Goal: Transaction & Acquisition: Book appointment/travel/reservation

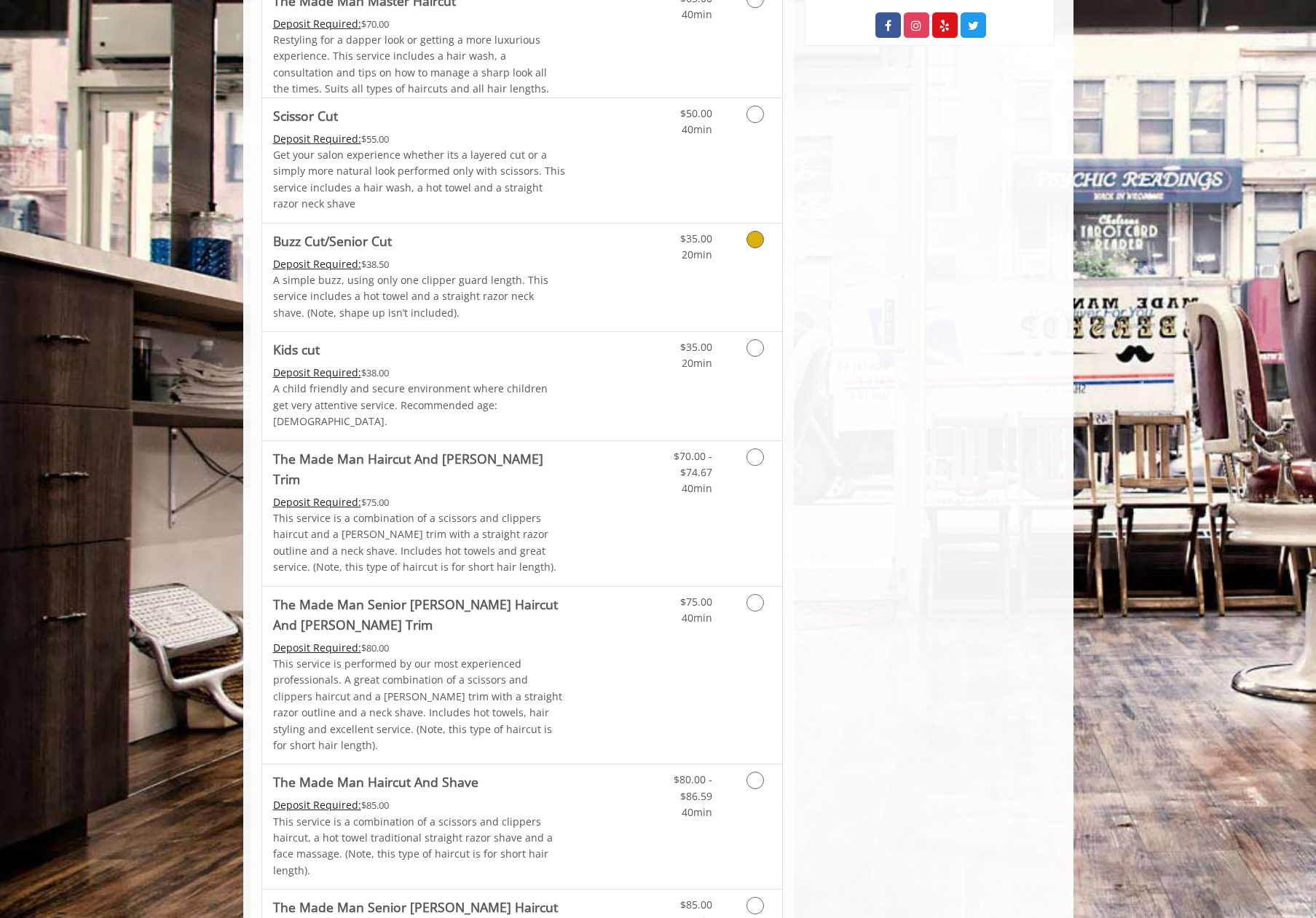
scroll to position [874, 0]
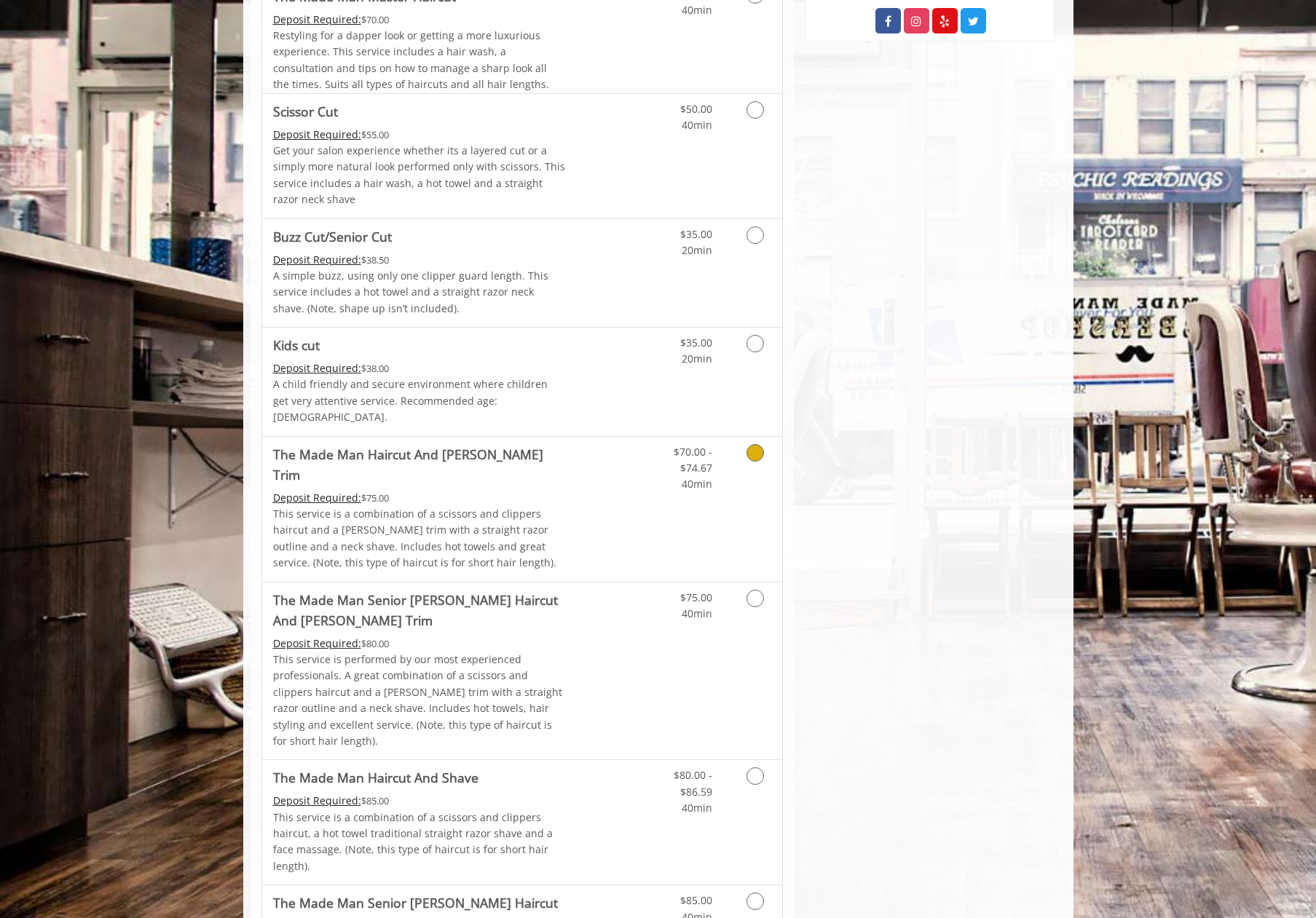
click at [750, 444] on icon "Grooming services" at bounding box center [755, 452] width 18 height 18
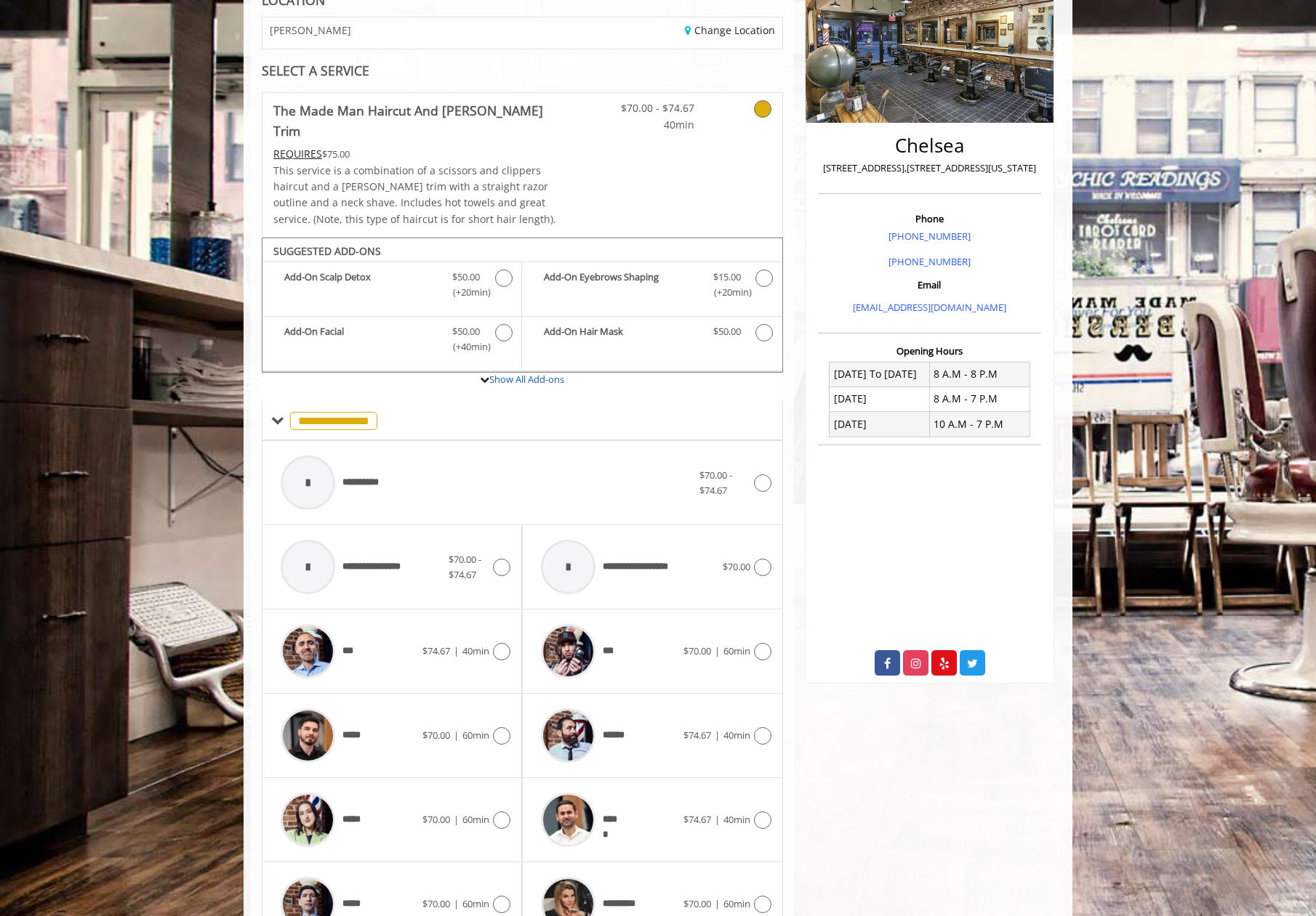
scroll to position [291, 0]
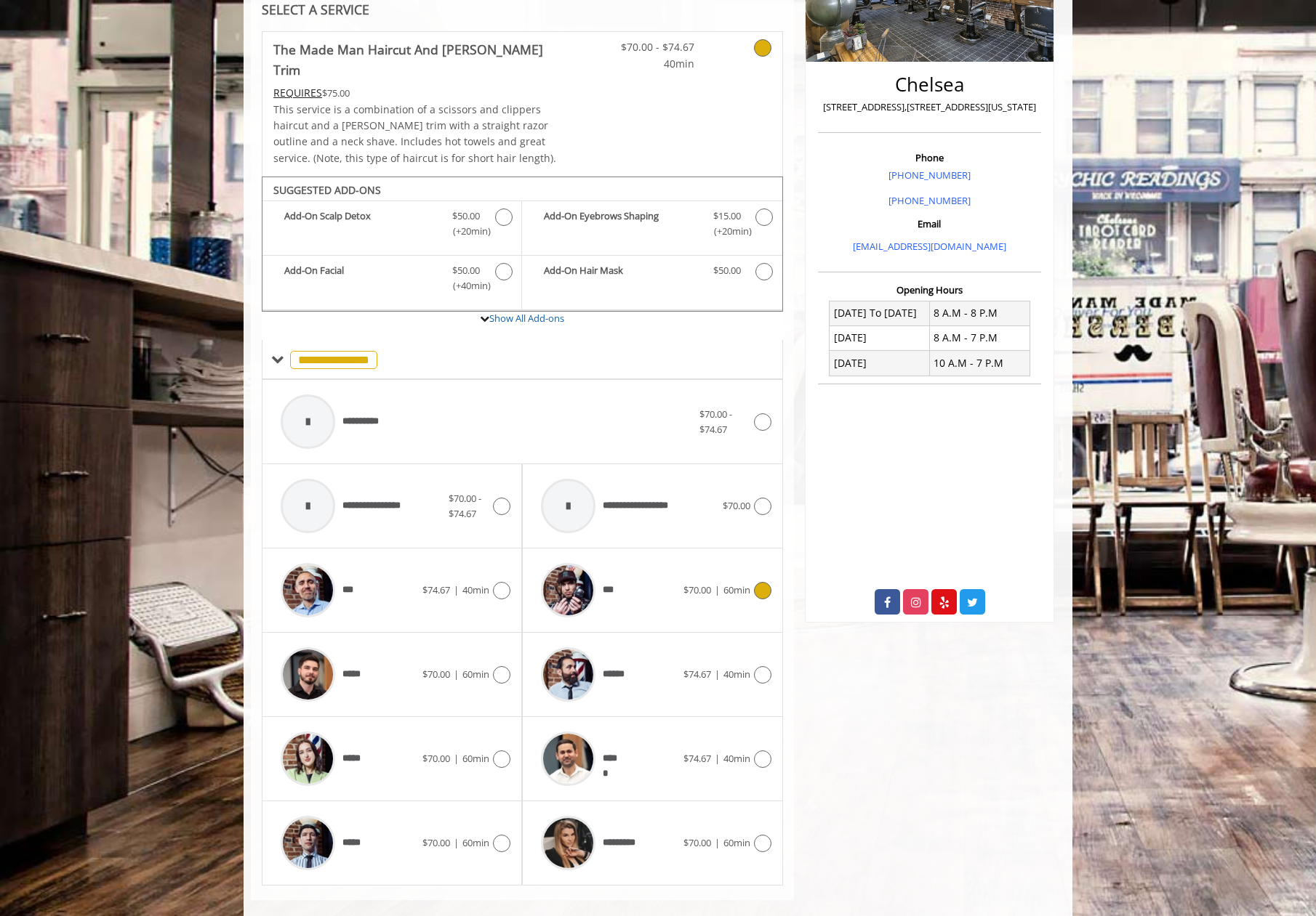
click at [762, 582] on icon at bounding box center [762, 591] width 18 height 18
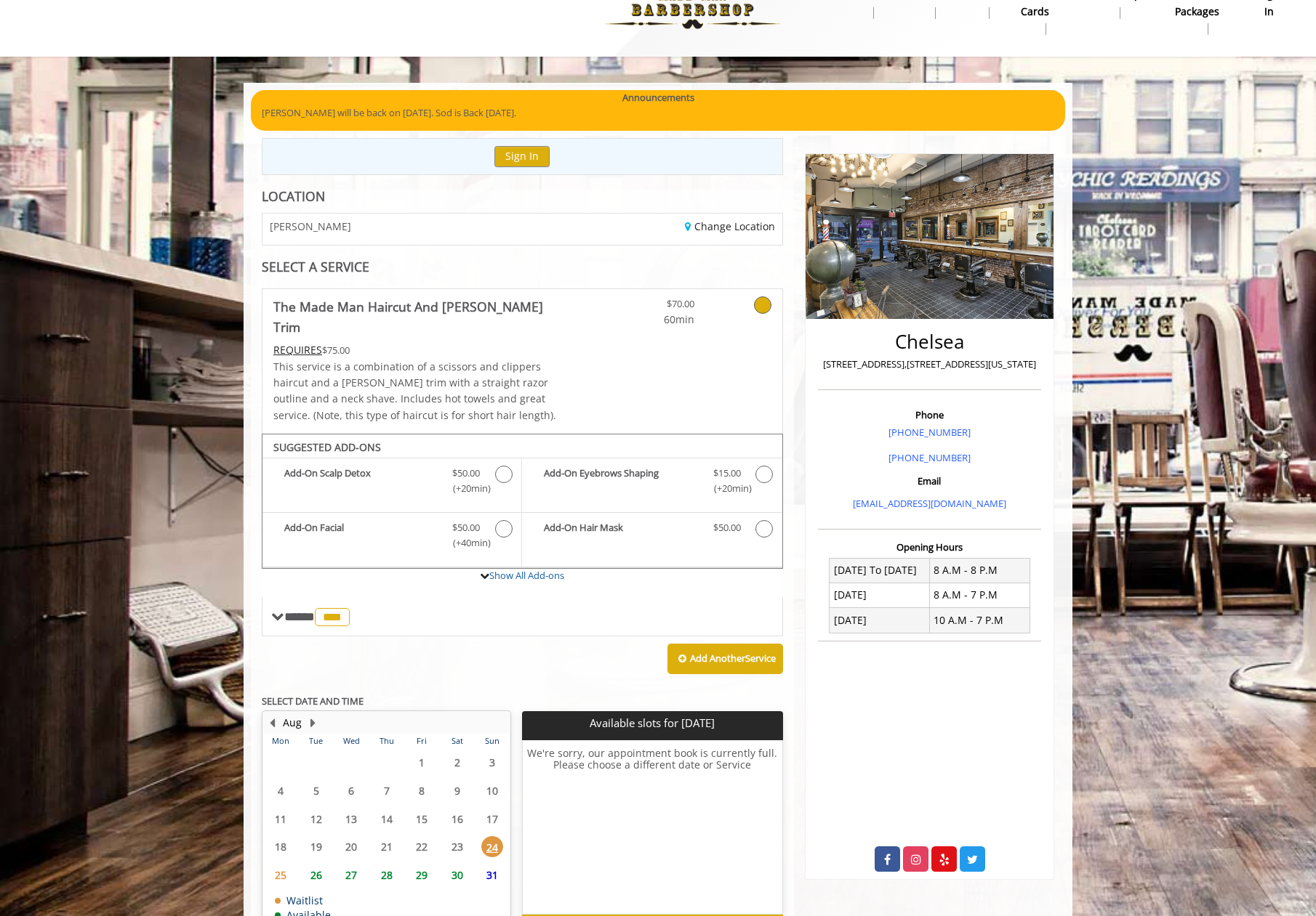
scroll to position [107, 0]
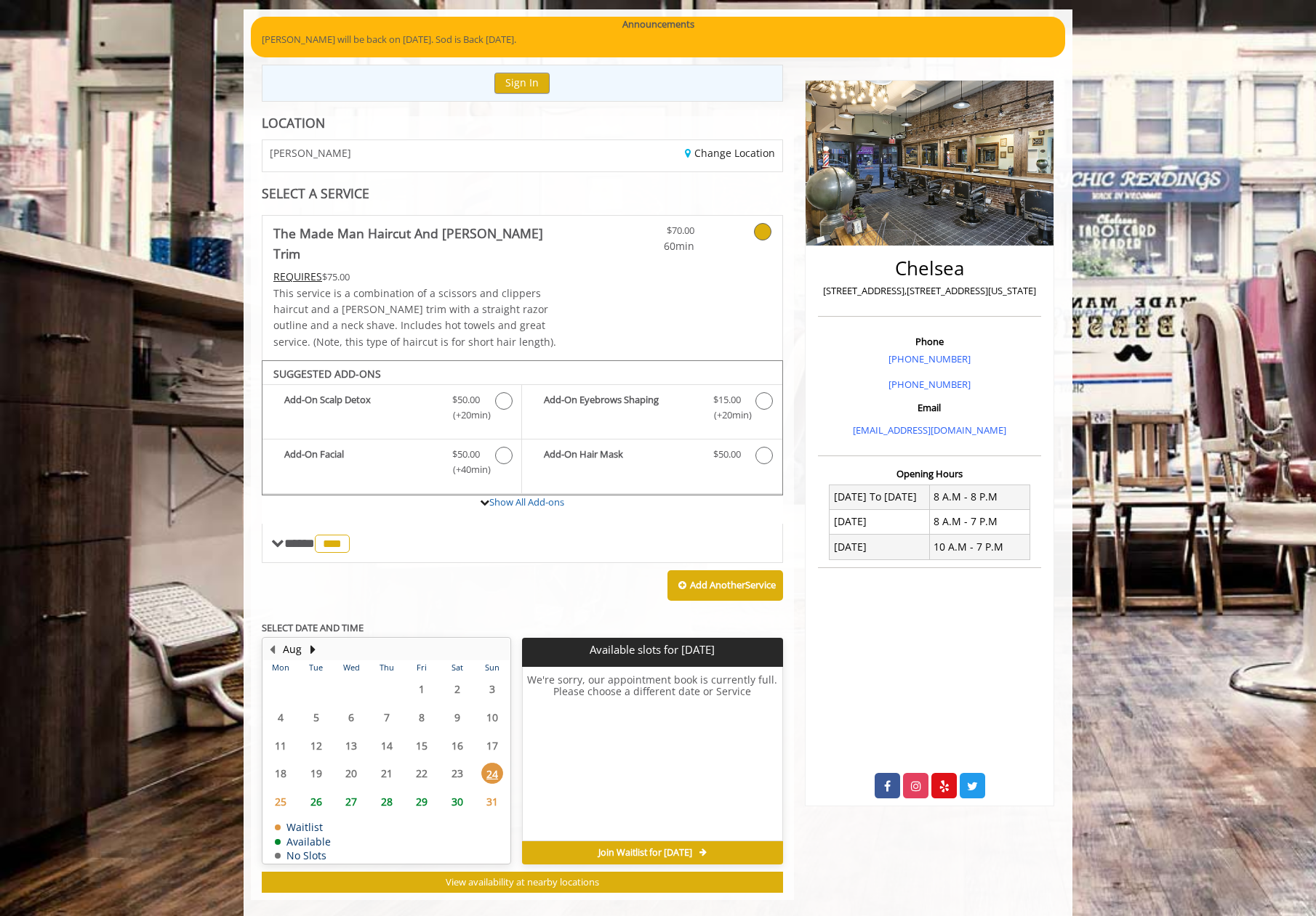
click at [422, 791] on span "29" at bounding box center [421, 802] width 21 height 21
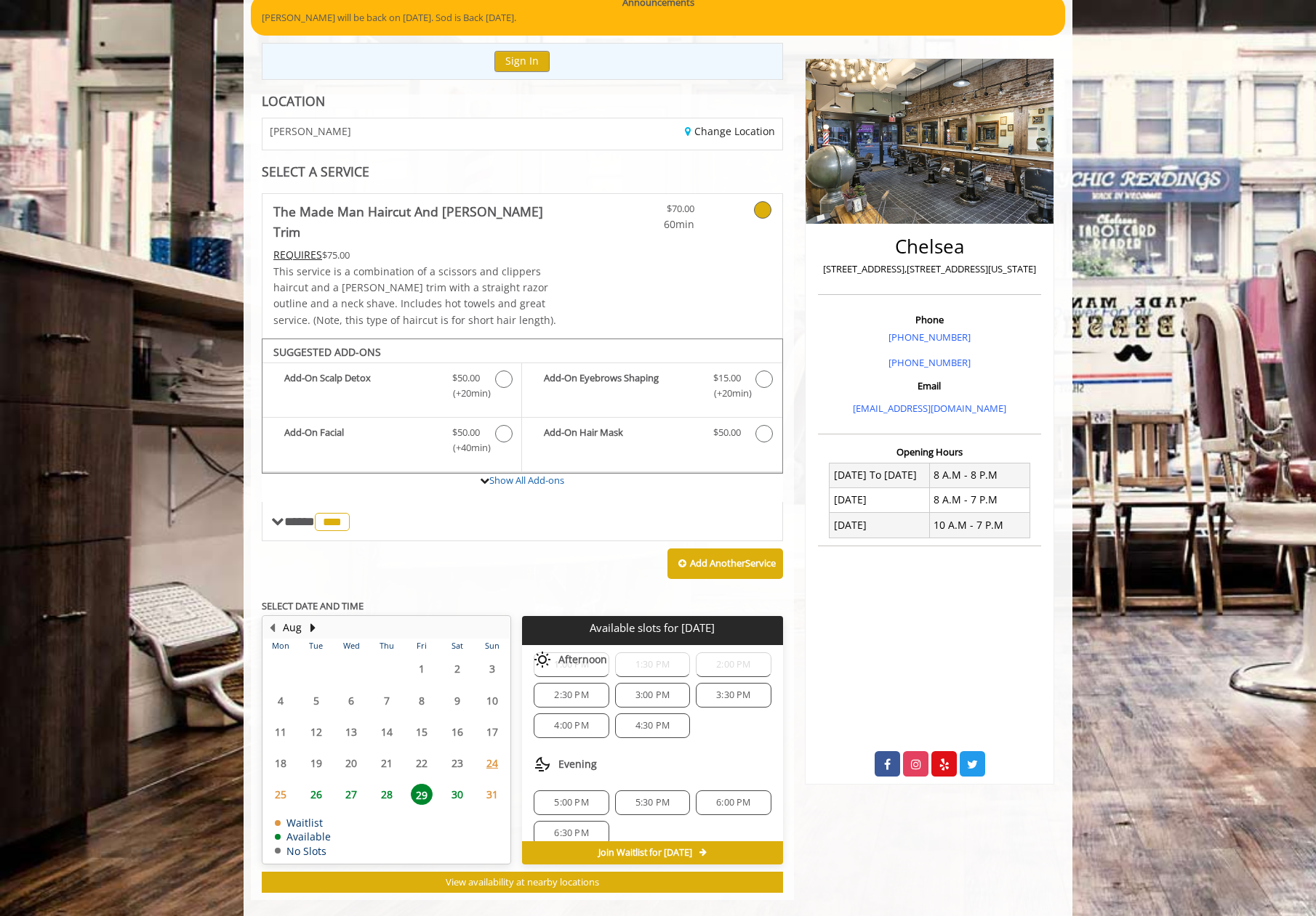
scroll to position [187, 0]
click at [724, 781] on span "6:00 PM" at bounding box center [733, 787] width 34 height 11
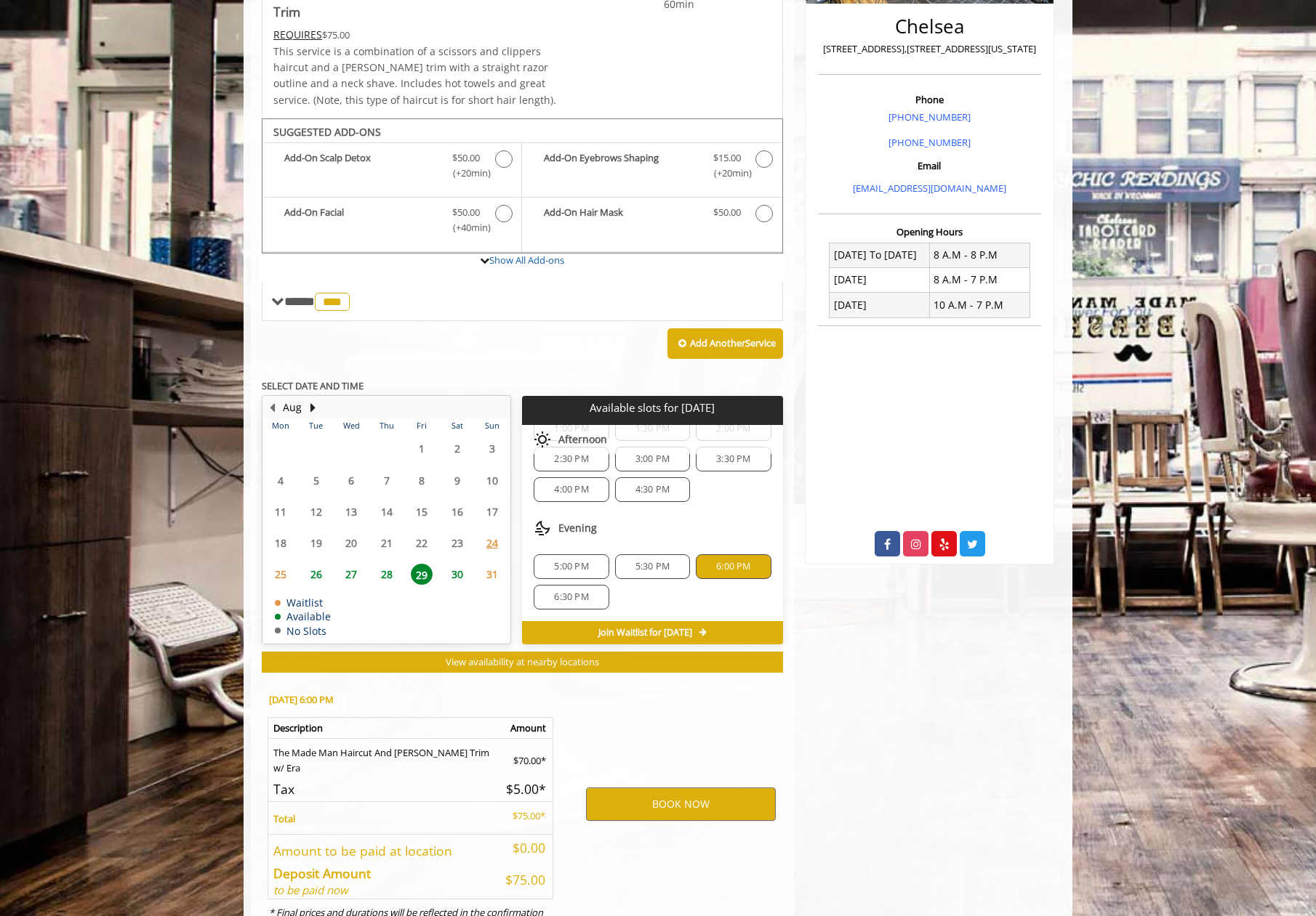
scroll to position [391, 0]
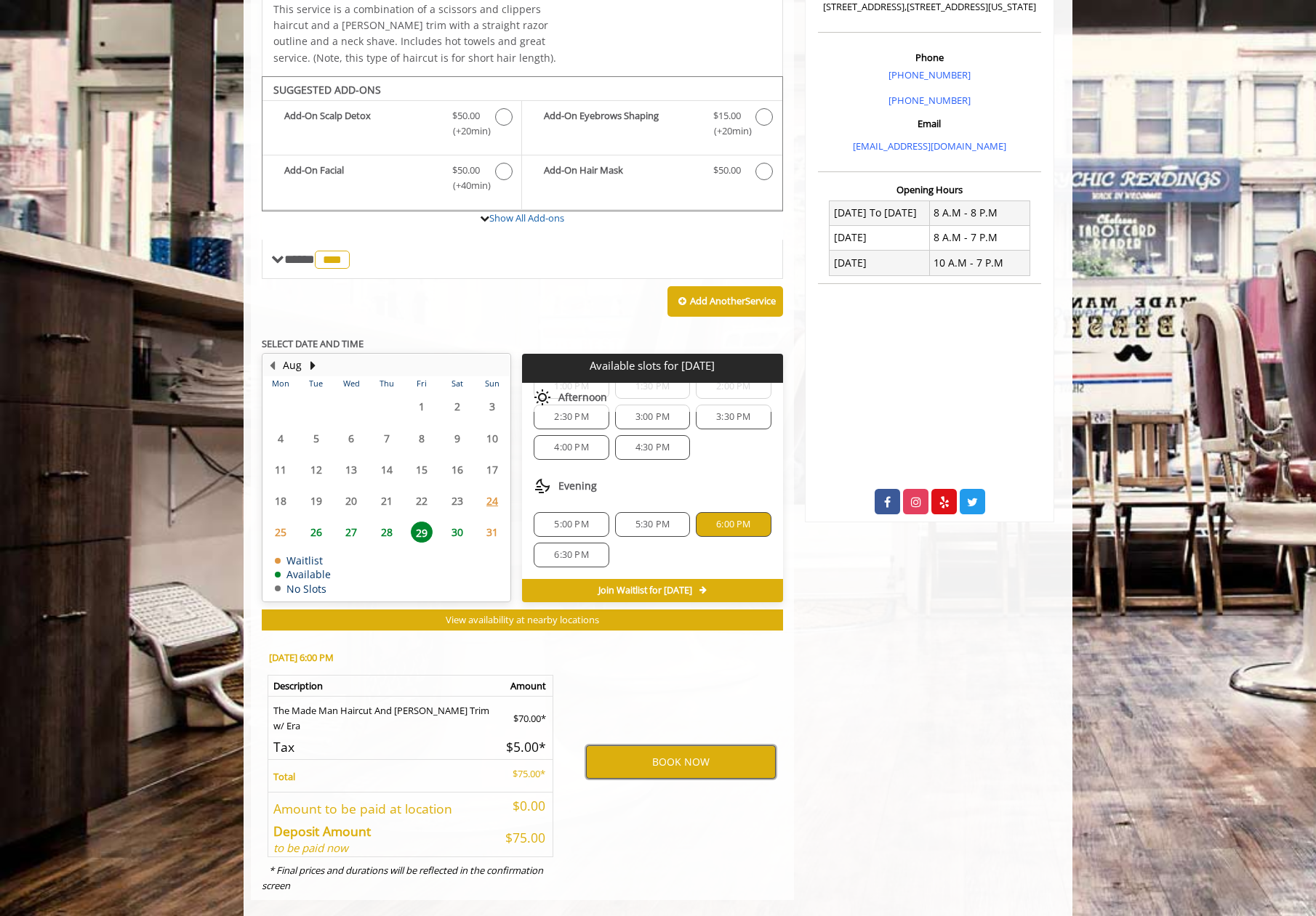
click at [626, 745] on button "BOOK NOW" at bounding box center [681, 762] width 190 height 34
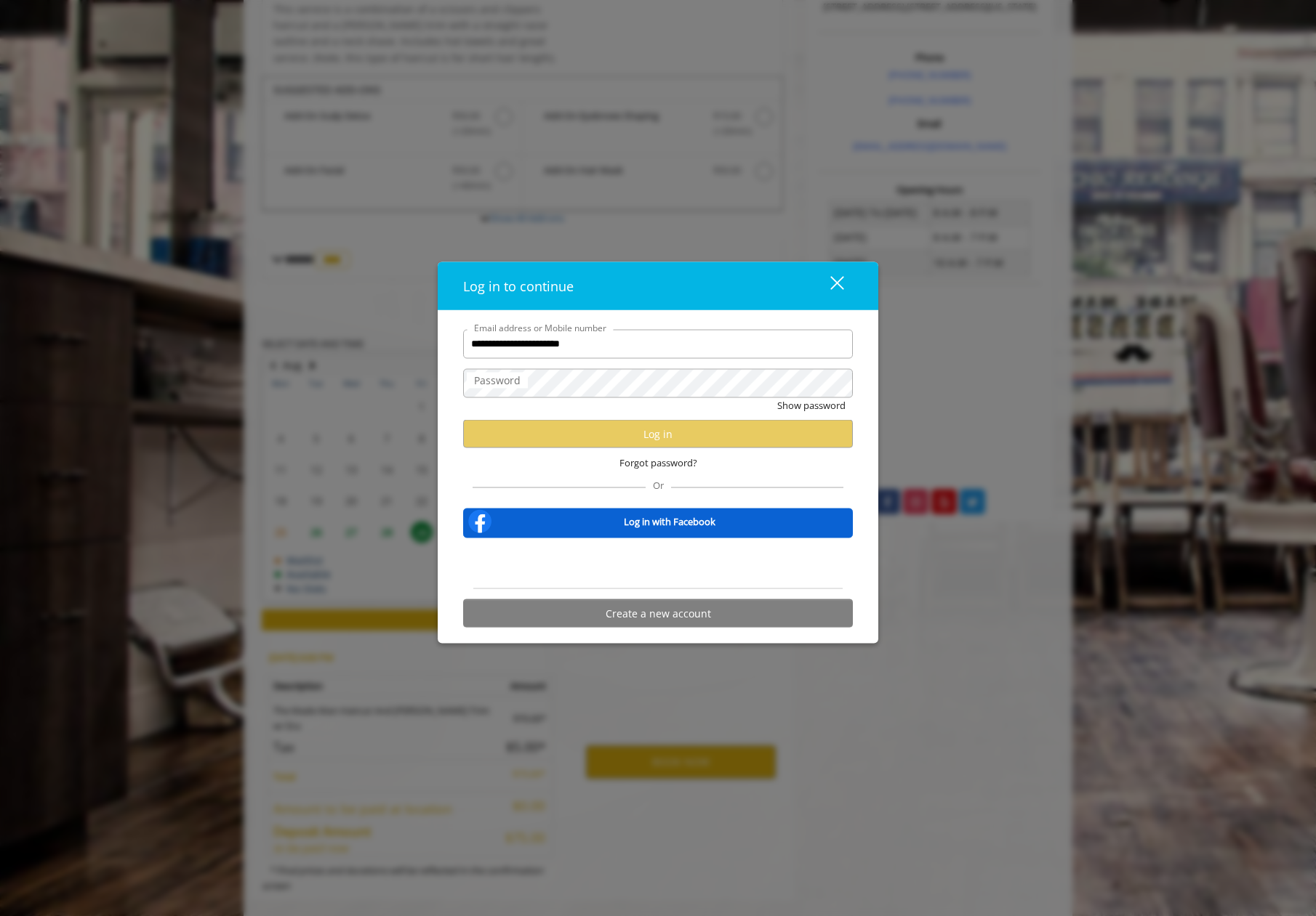
type input "**********"
click at [703, 428] on button "Log in" at bounding box center [658, 434] width 390 height 28
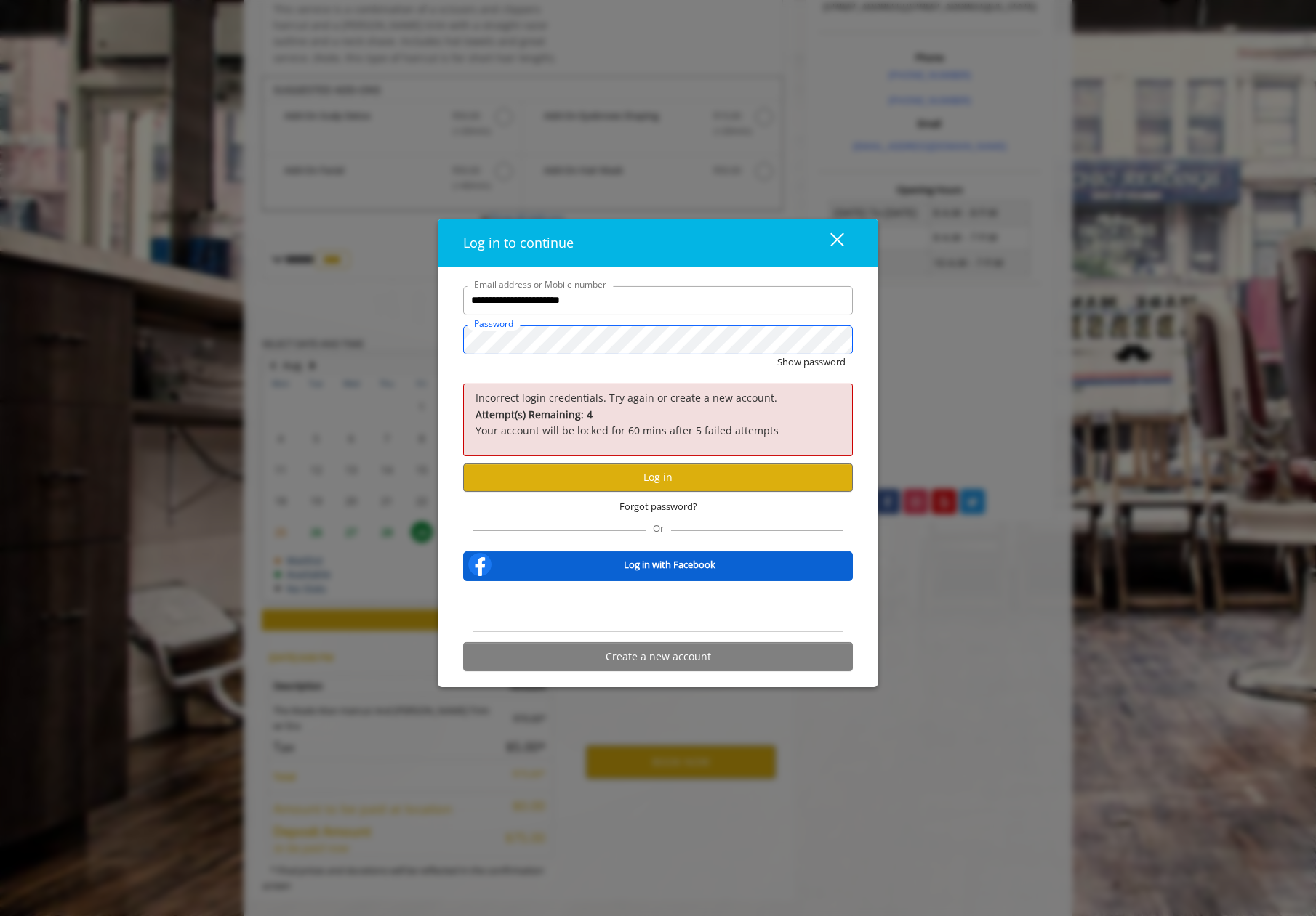
click at [777, 354] on button "Show password" at bounding box center [811, 361] width 68 height 15
click at [691, 483] on button "Log in" at bounding box center [658, 477] width 390 height 28
click at [632, 479] on button "Log in" at bounding box center [658, 477] width 390 height 28
click at [655, 511] on span "Forgot password?" at bounding box center [658, 507] width 78 height 15
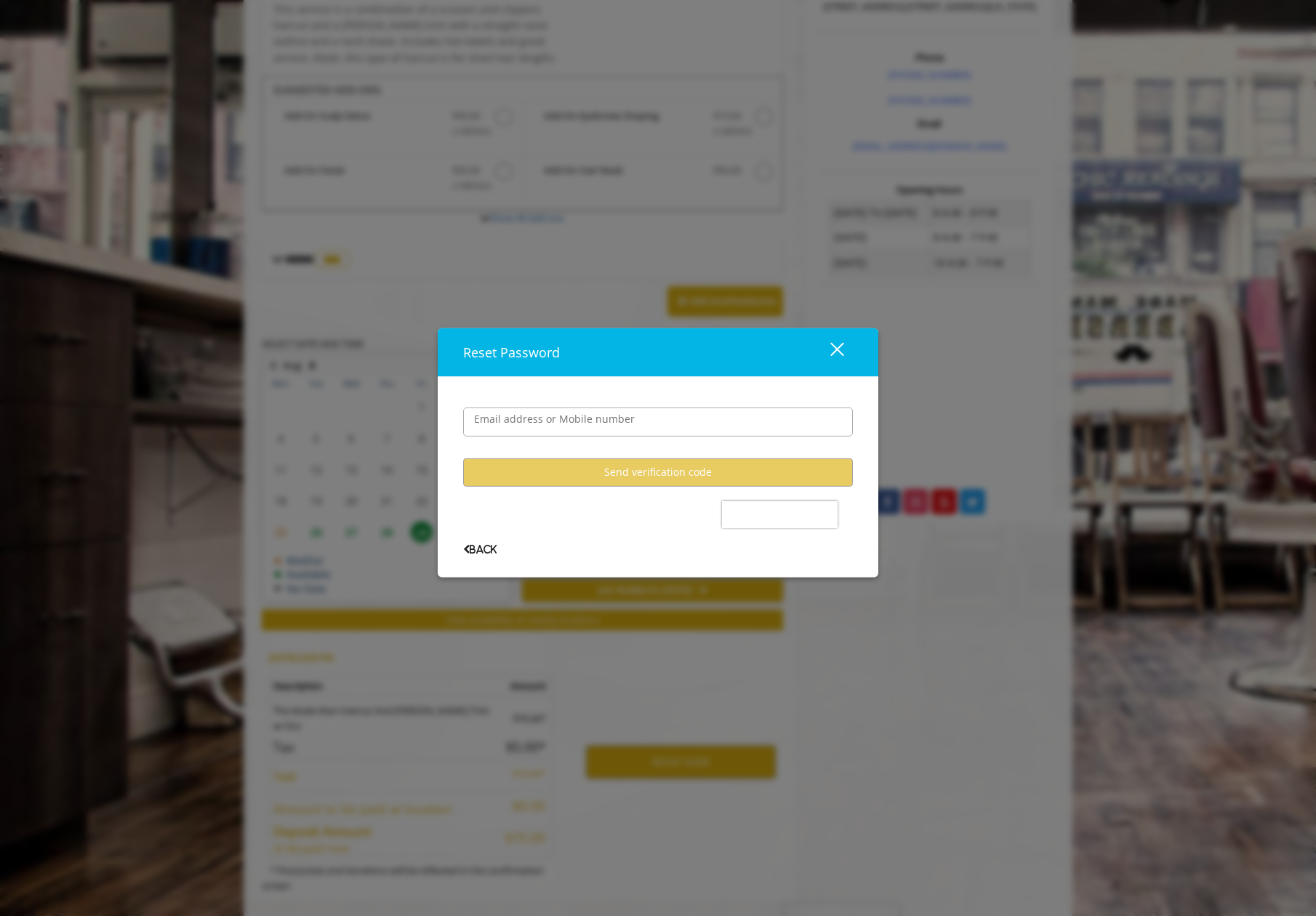
click at [576, 420] on label "Email address or Mobile number" at bounding box center [554, 418] width 175 height 16
click at [576, 420] on input "Email address or Mobile number" at bounding box center [658, 422] width 390 height 29
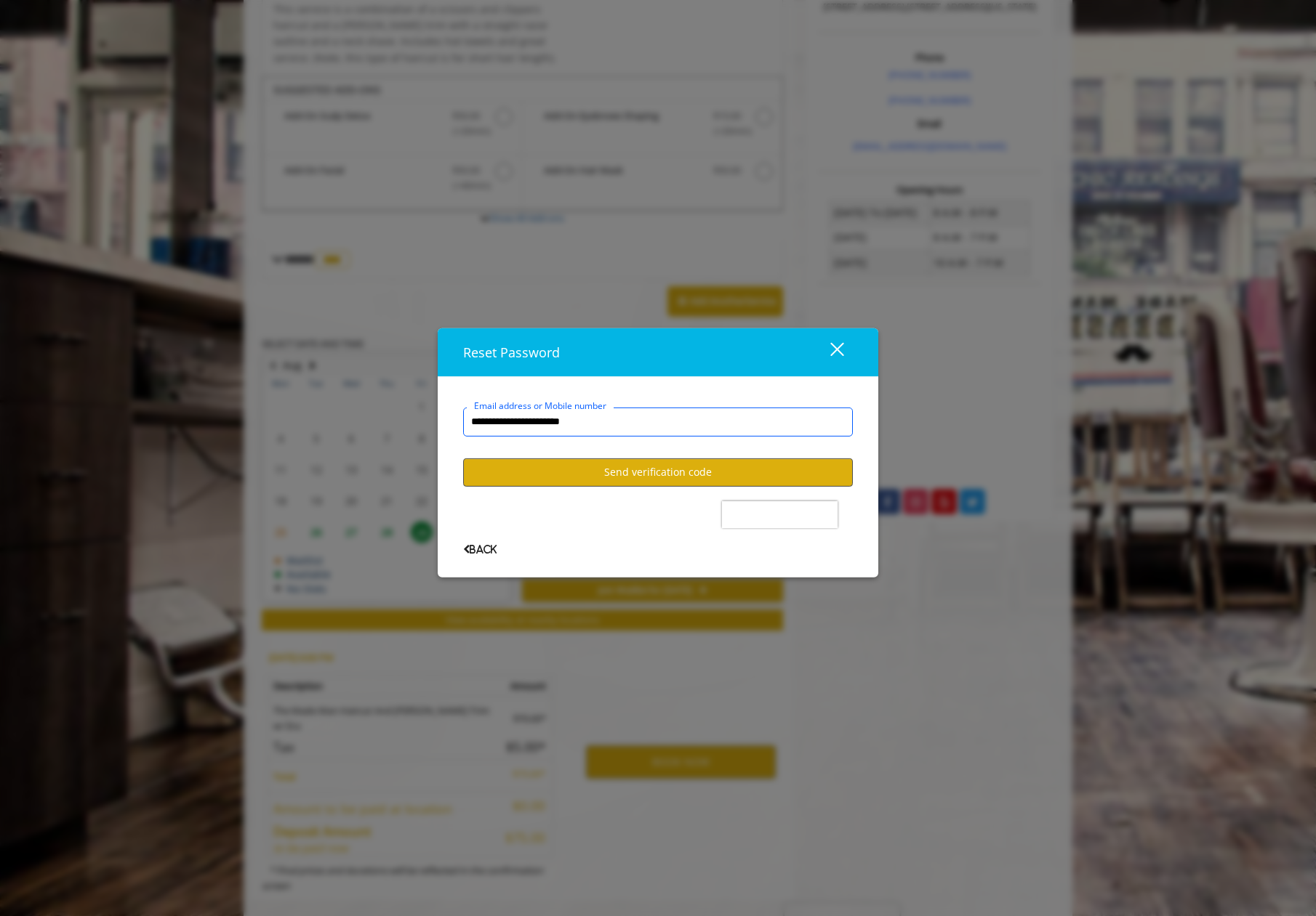
type input "**********"
click at [616, 474] on button "Send verification code" at bounding box center [658, 471] width 390 height 28
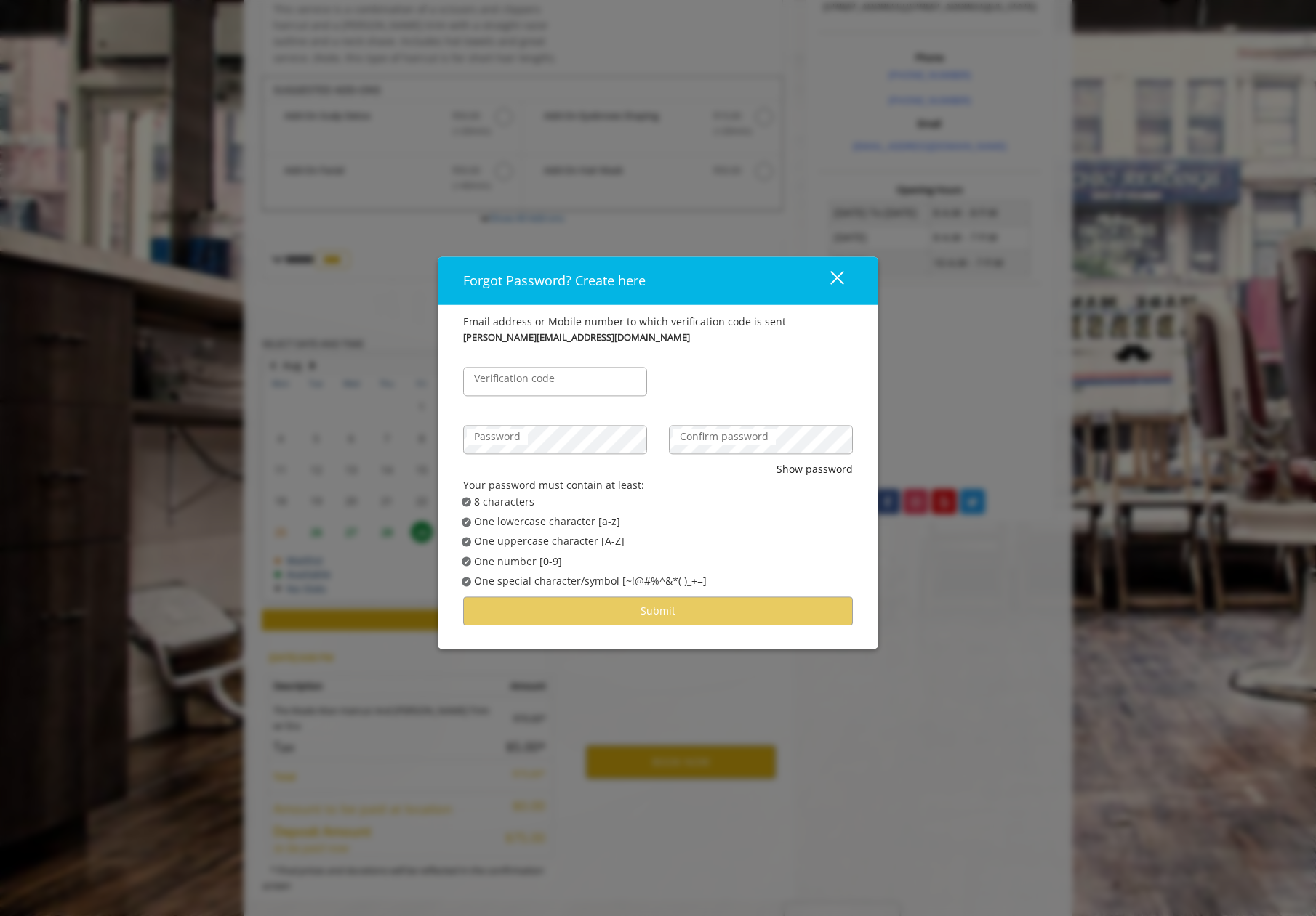
click at [534, 385] on label "Verification code" at bounding box center [514, 378] width 95 height 16
click at [534, 385] on input "Verification code" at bounding box center [555, 382] width 184 height 29
type input "******"
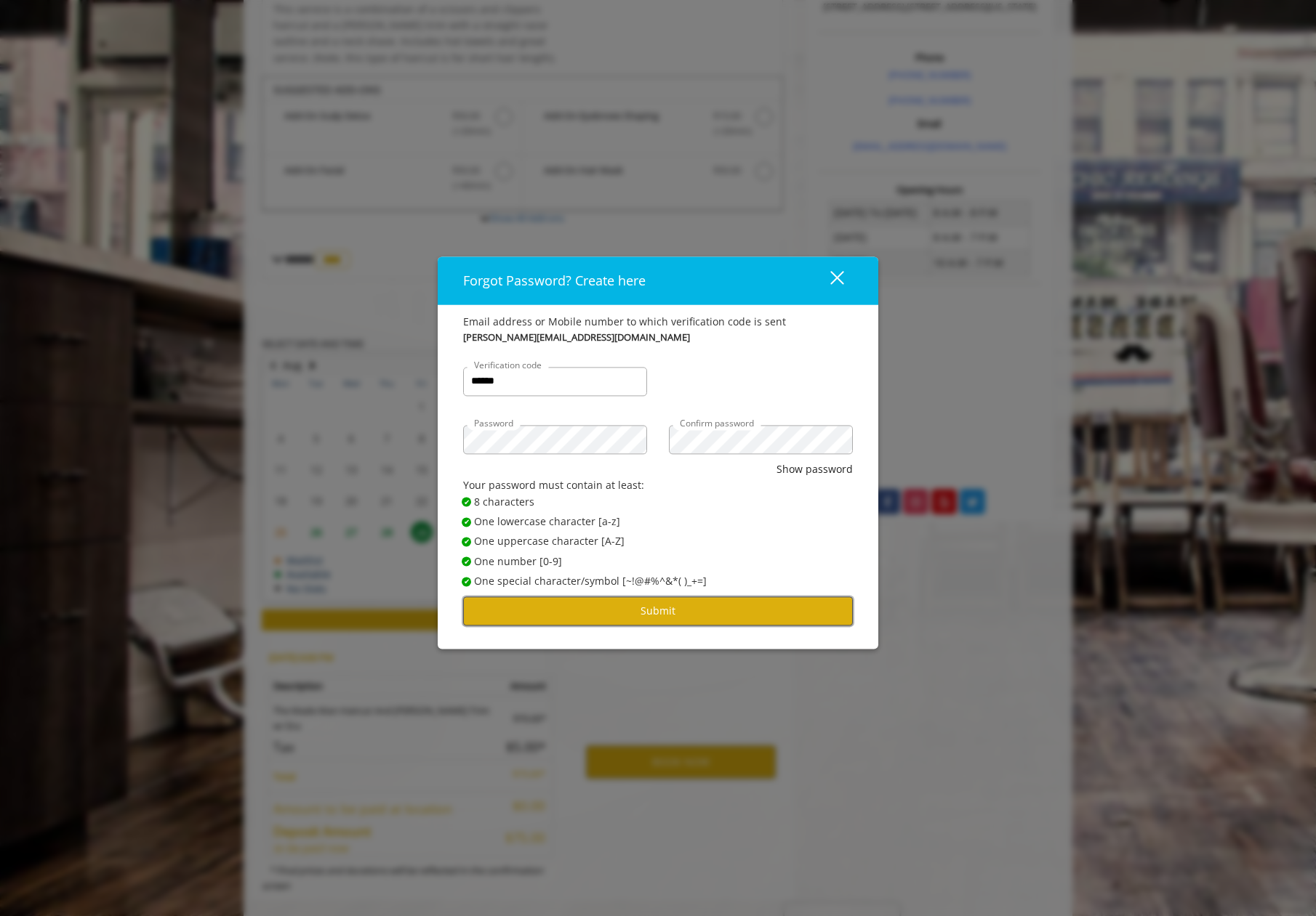
click at [668, 624] on button "Submit" at bounding box center [658, 611] width 390 height 28
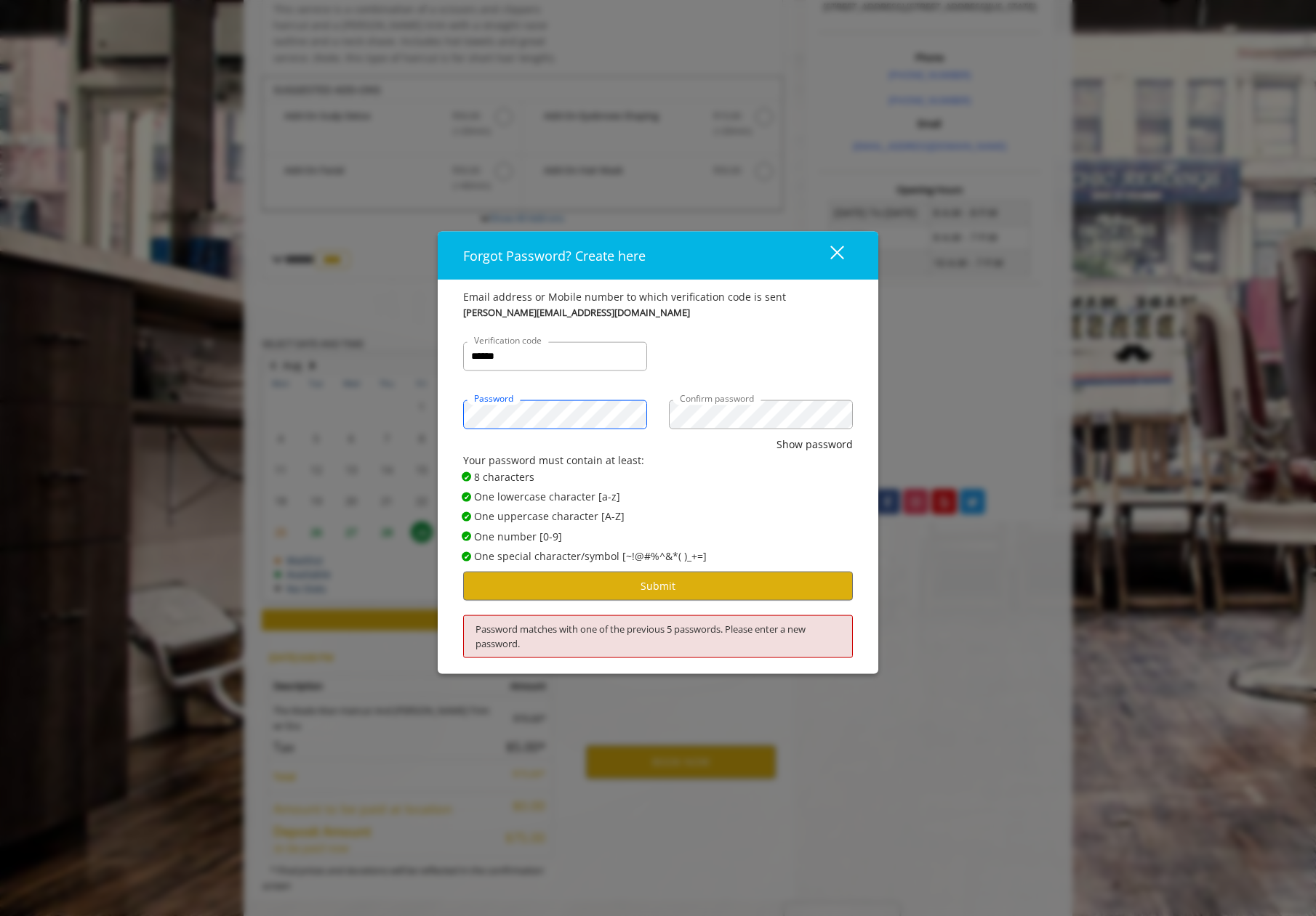
click at [323, 415] on div "Forgot Password? Create here close Email address or Mobile number to which veri…" at bounding box center [658, 458] width 1316 height 916
click at [629, 597] on button "Submit" at bounding box center [658, 585] width 390 height 28
click at [684, 589] on button "Submit" at bounding box center [658, 585] width 390 height 28
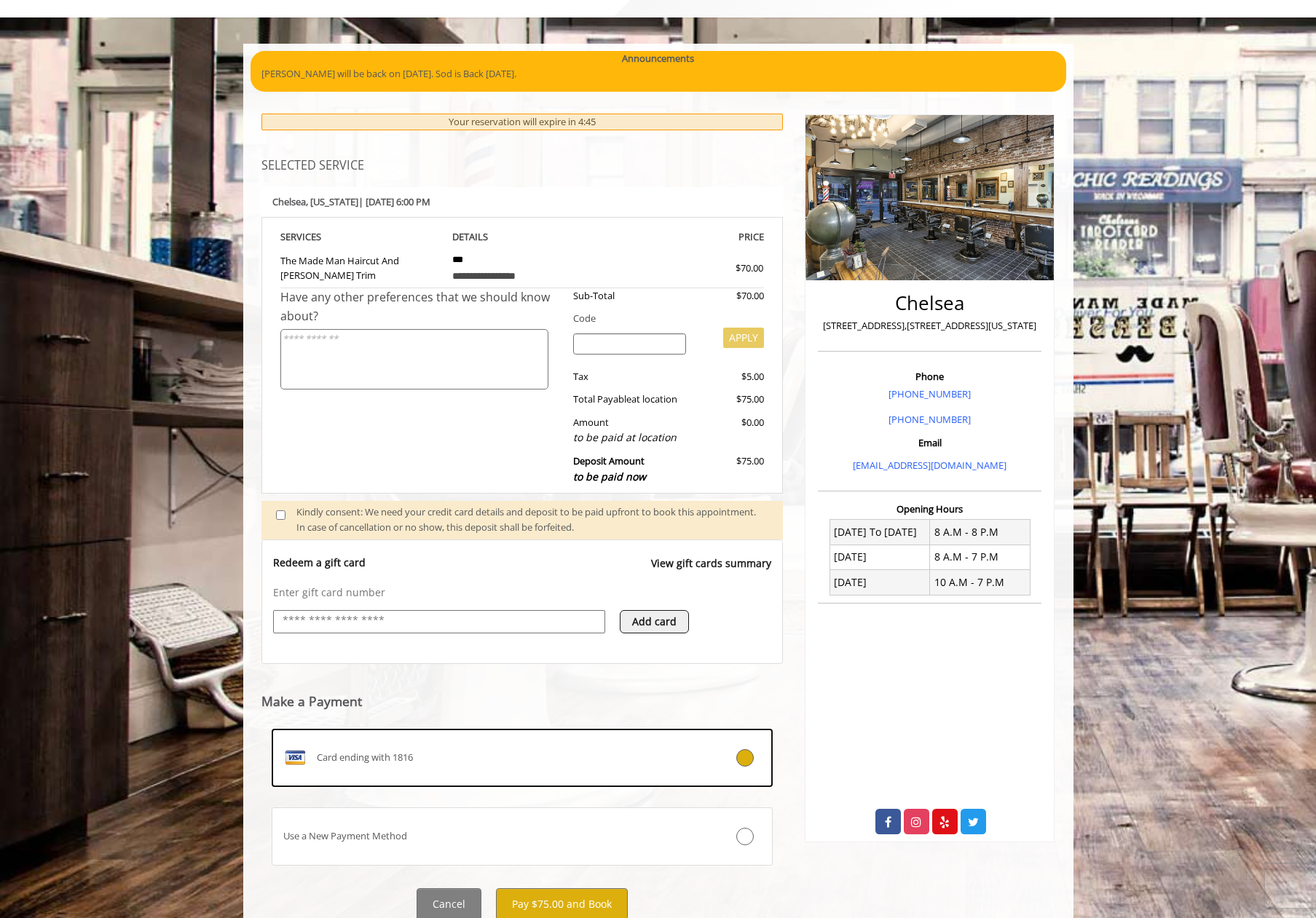
scroll to position [127, 0]
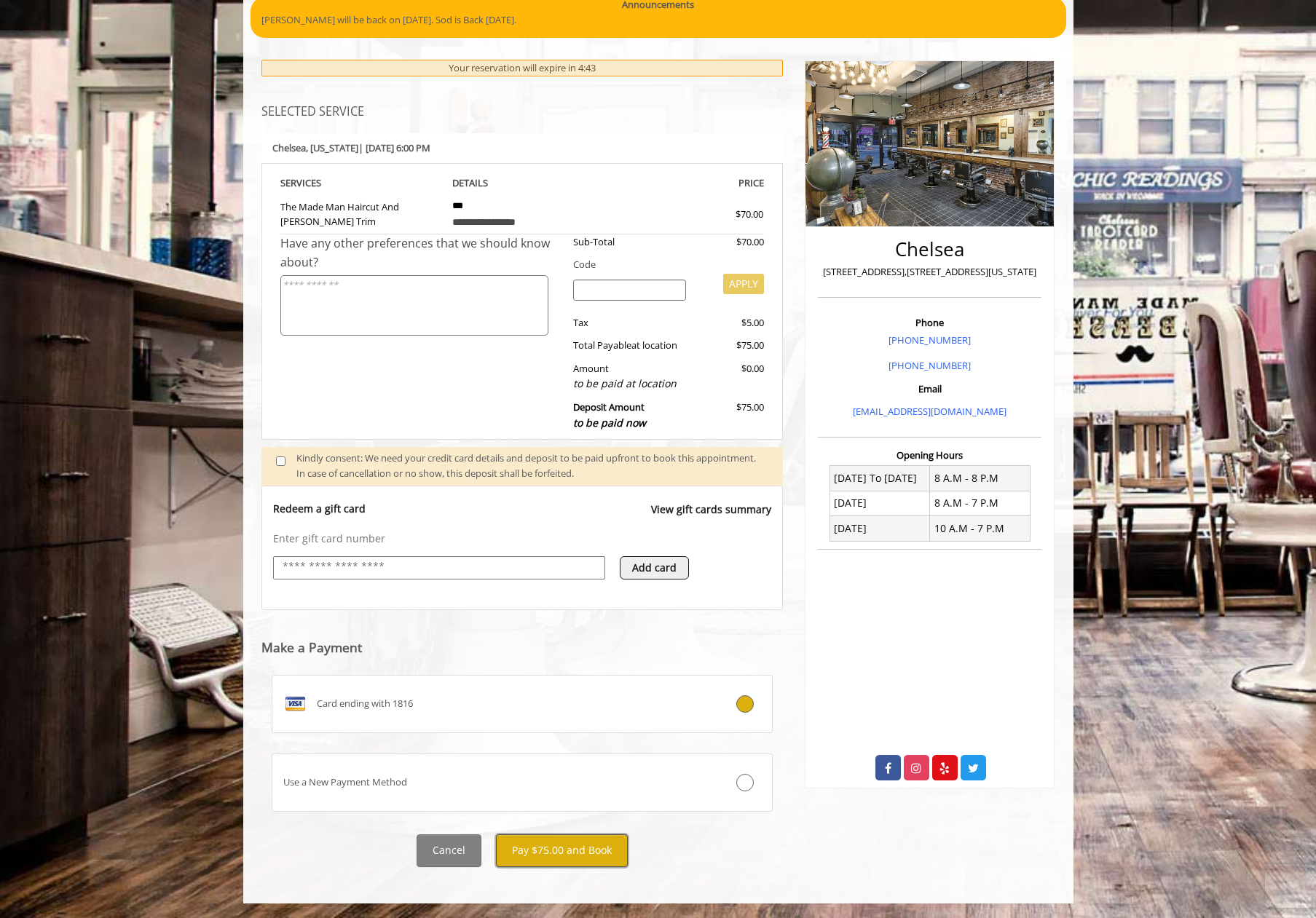
click at [577, 849] on button "Pay $75.00 and Book" at bounding box center [562, 851] width 132 height 33
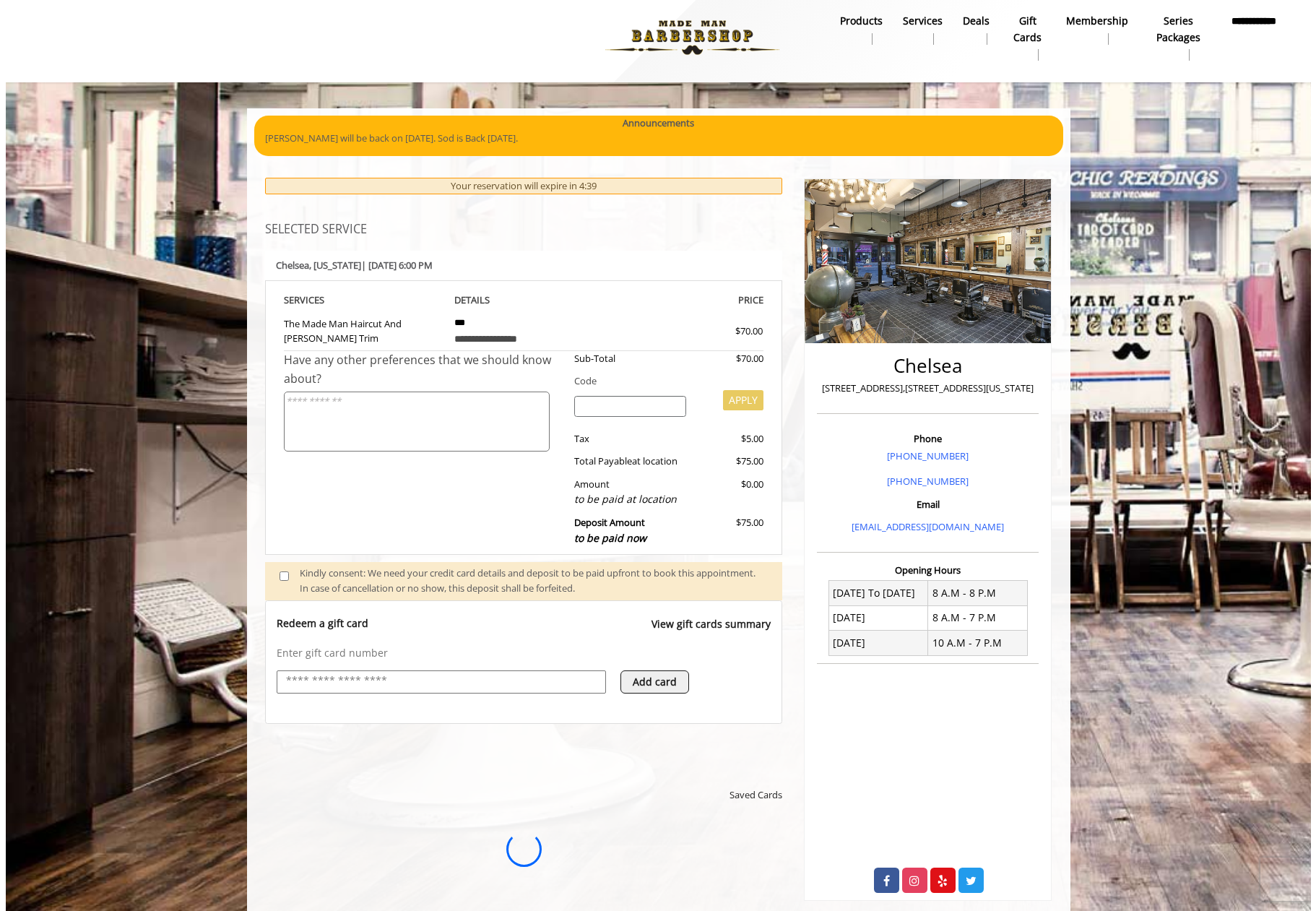
scroll to position [0, 0]
